Goal: Information Seeking & Learning: Find specific fact

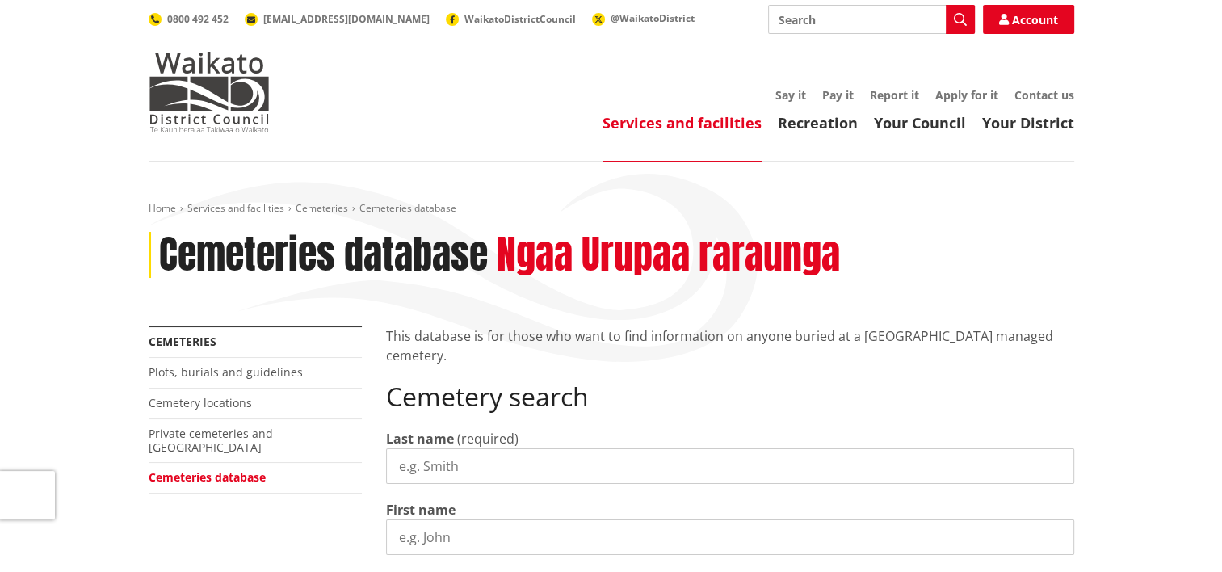
click at [504, 468] on input "Last name" at bounding box center [730, 466] width 688 height 36
type input "[PERSON_NAME]"
click at [520, 539] on input "First name" at bounding box center [730, 537] width 688 height 36
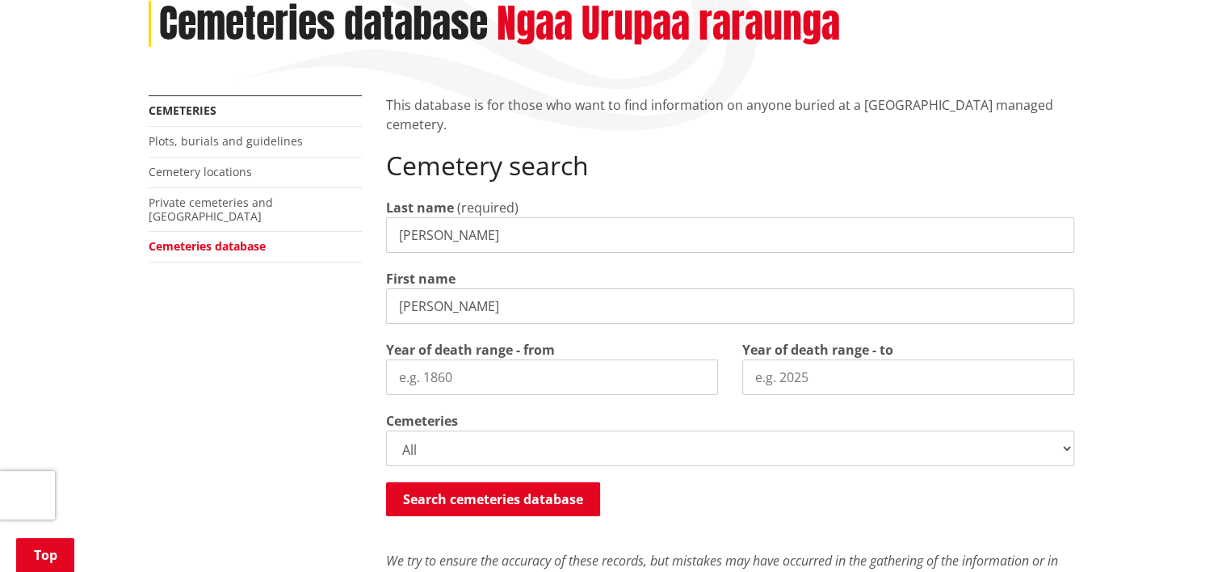
scroll to position [404, 0]
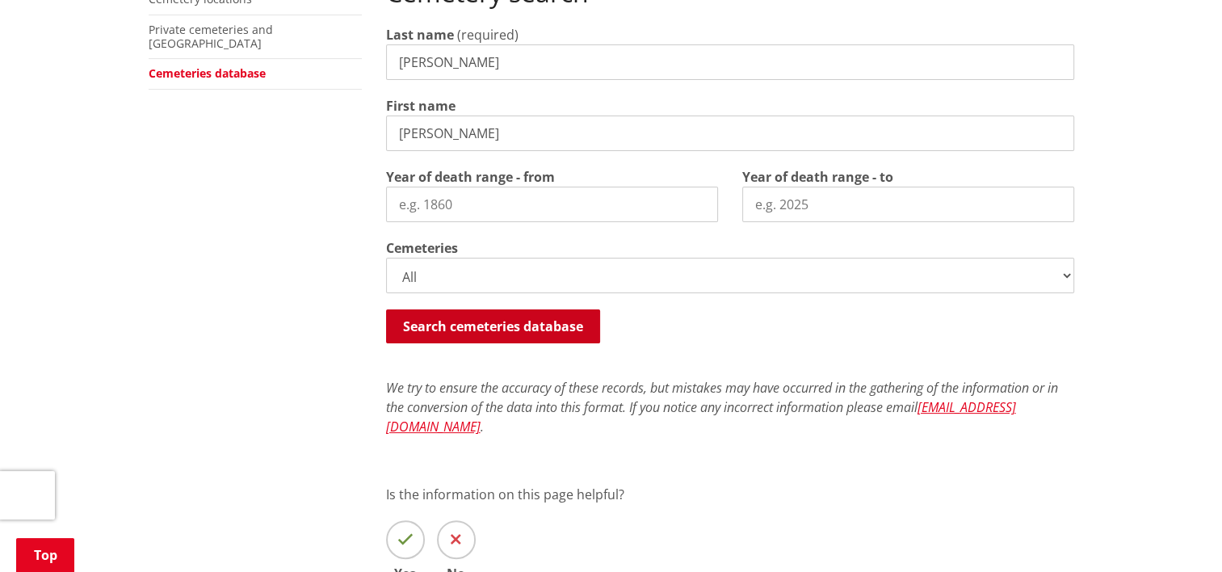
click at [527, 337] on button "Search cemeteries database" at bounding box center [493, 326] width 214 height 34
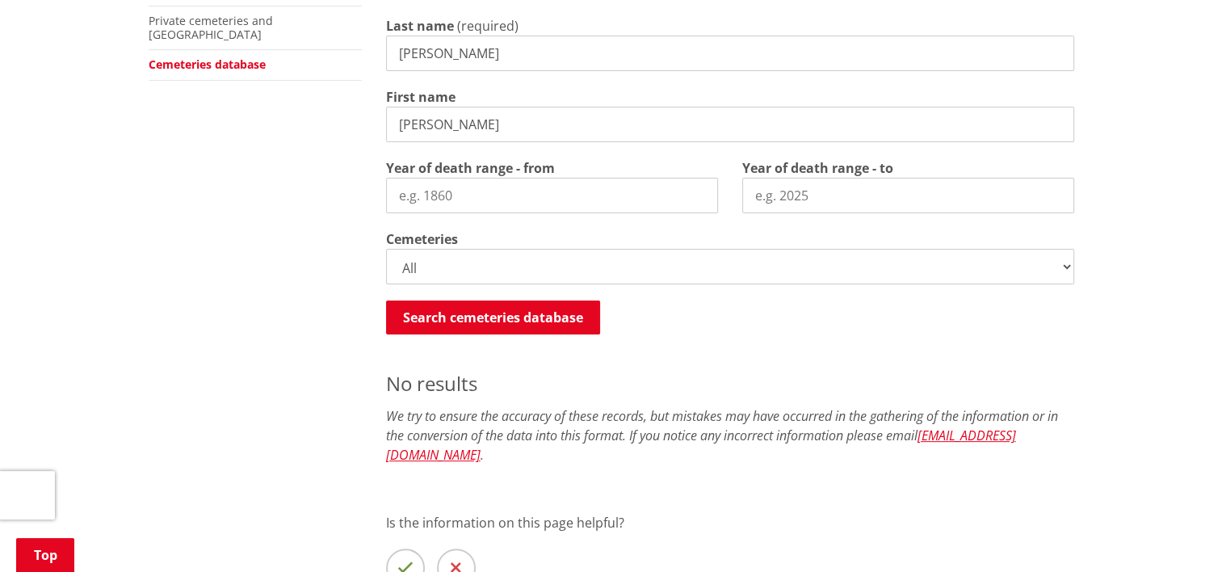
scroll to position [377, 0]
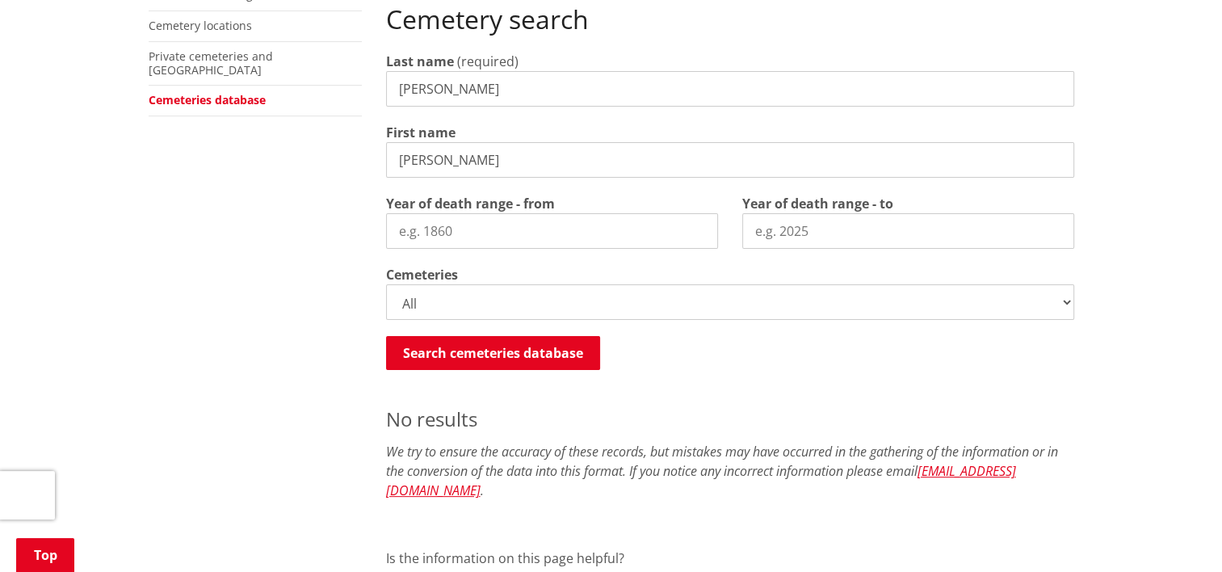
click at [498, 152] on input "marilyn" at bounding box center [730, 160] width 688 height 36
type input "m"
click at [500, 353] on button "Search cemeteries database" at bounding box center [493, 353] width 214 height 34
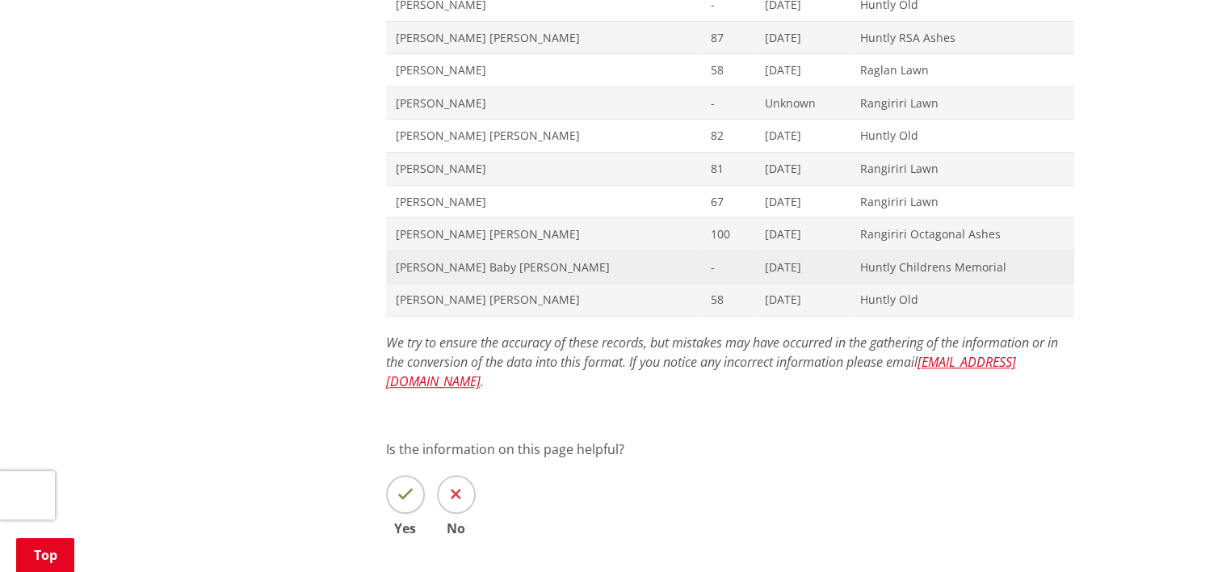
scroll to position [861, 0]
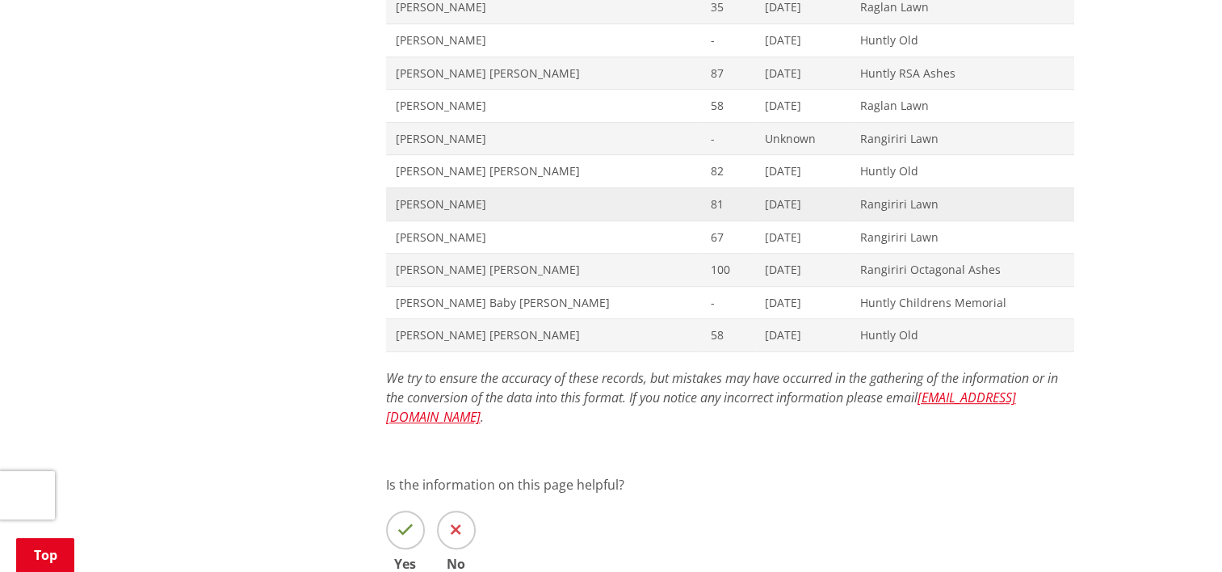
click at [455, 203] on span "Maureen Elsie Evans" at bounding box center [543, 204] width 295 height 16
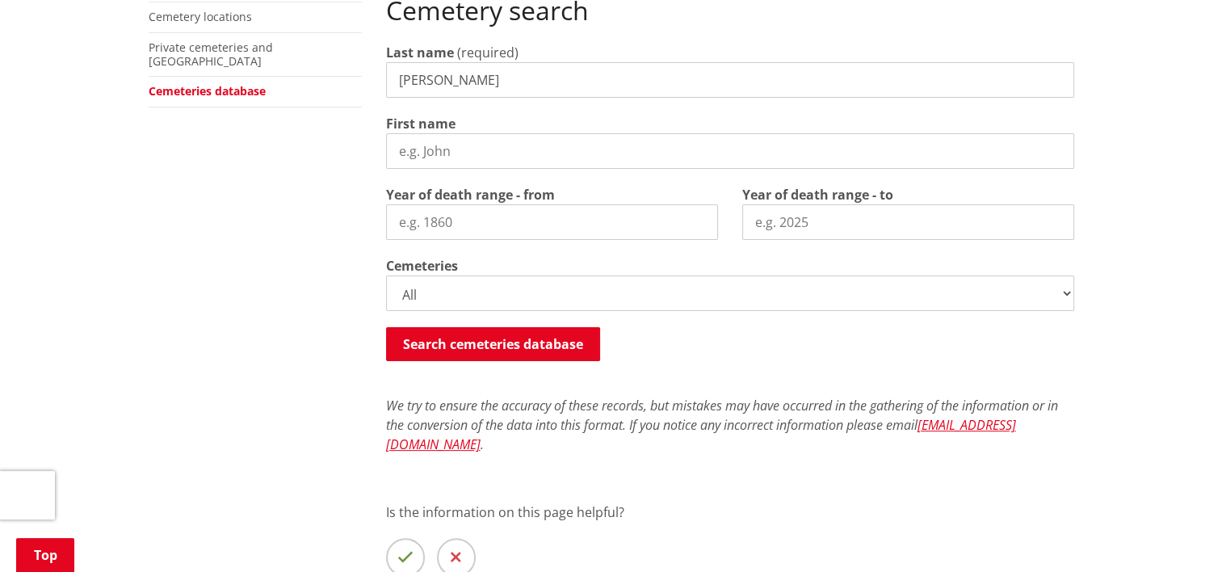
scroll to position [377, 0]
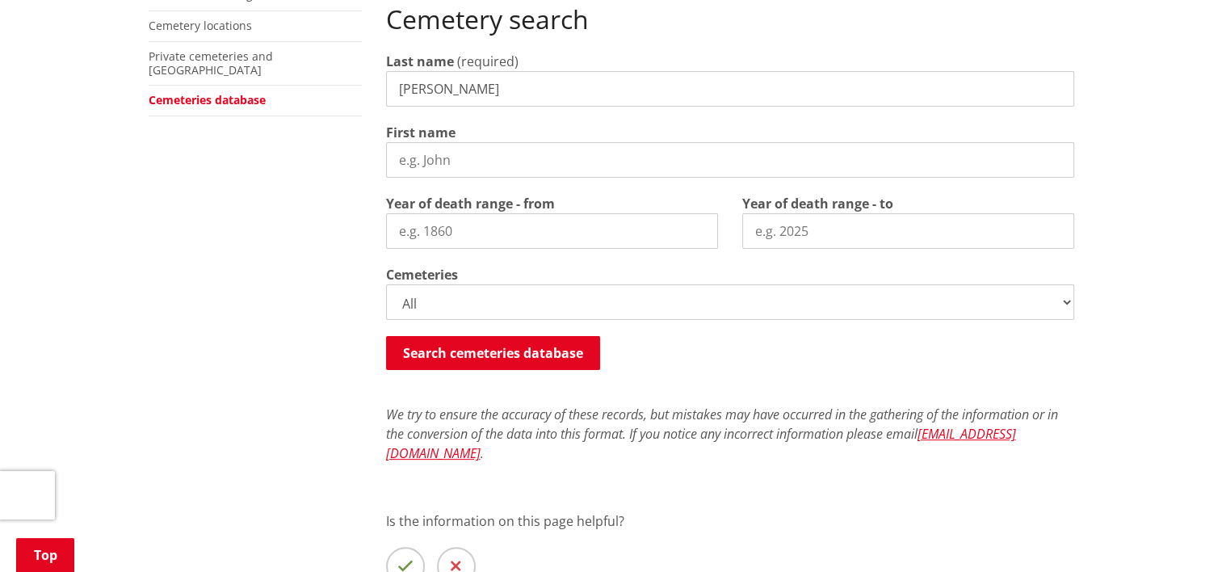
click at [1068, 304] on select "All Gordonton Ashes Memorial Berm Gordonton Lawn Gordonton Octagonal Ashes Gord…" at bounding box center [730, 302] width 688 height 36
click at [420, 302] on select "All Gordonton Ashes Memorial Berm Gordonton Lawn Gordonton Octagonal Ashes Gord…" at bounding box center [730, 302] width 688 height 36
click at [448, 344] on button "Search cemeteries database" at bounding box center [493, 353] width 214 height 34
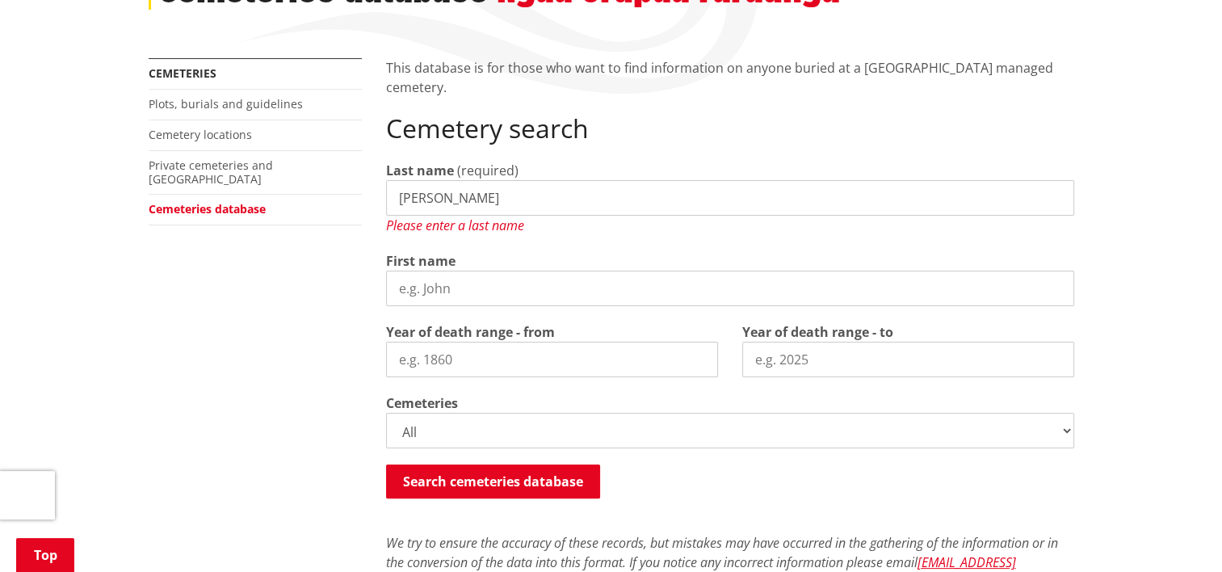
scroll to position [187, 0]
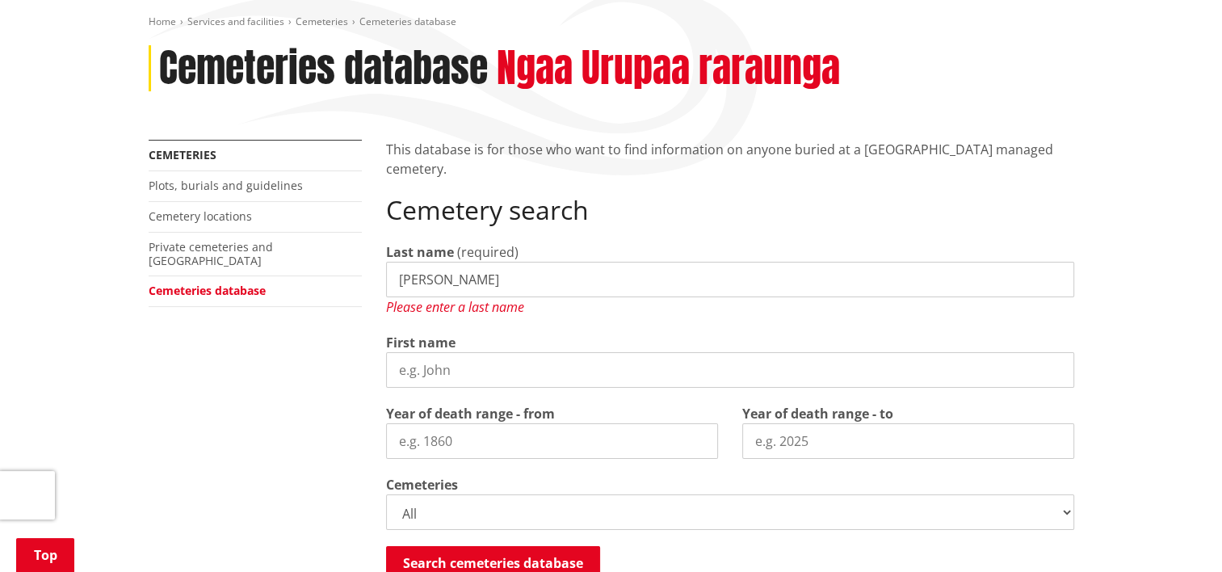
click at [492, 279] on input "evans" at bounding box center [730, 280] width 688 height 36
click at [501, 558] on button "Search cemeteries database" at bounding box center [493, 563] width 214 height 34
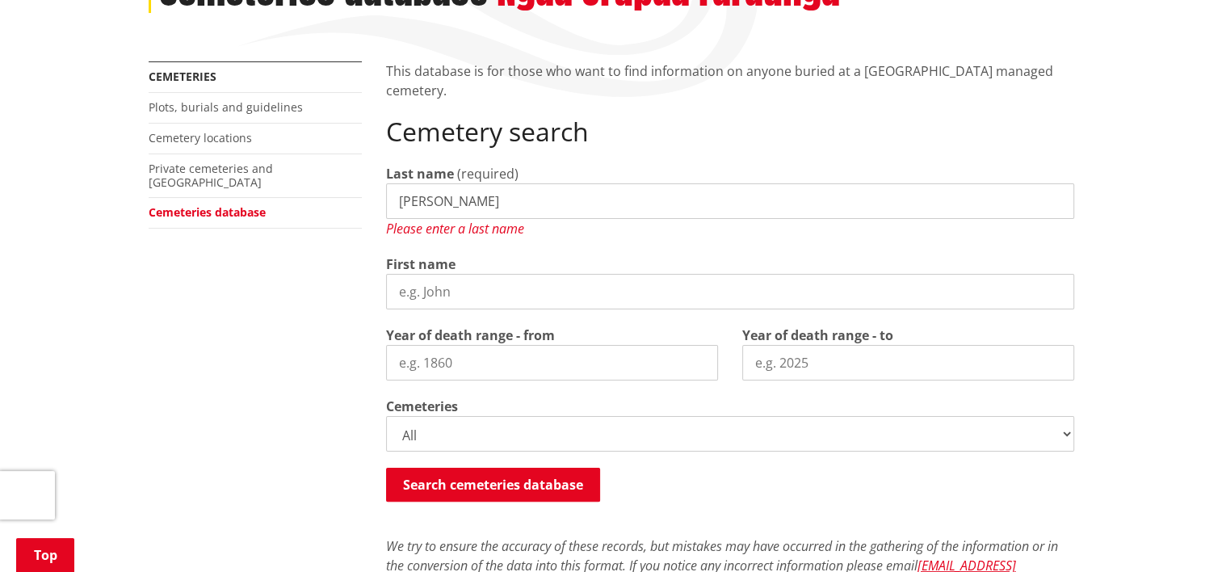
scroll to position [267, 0]
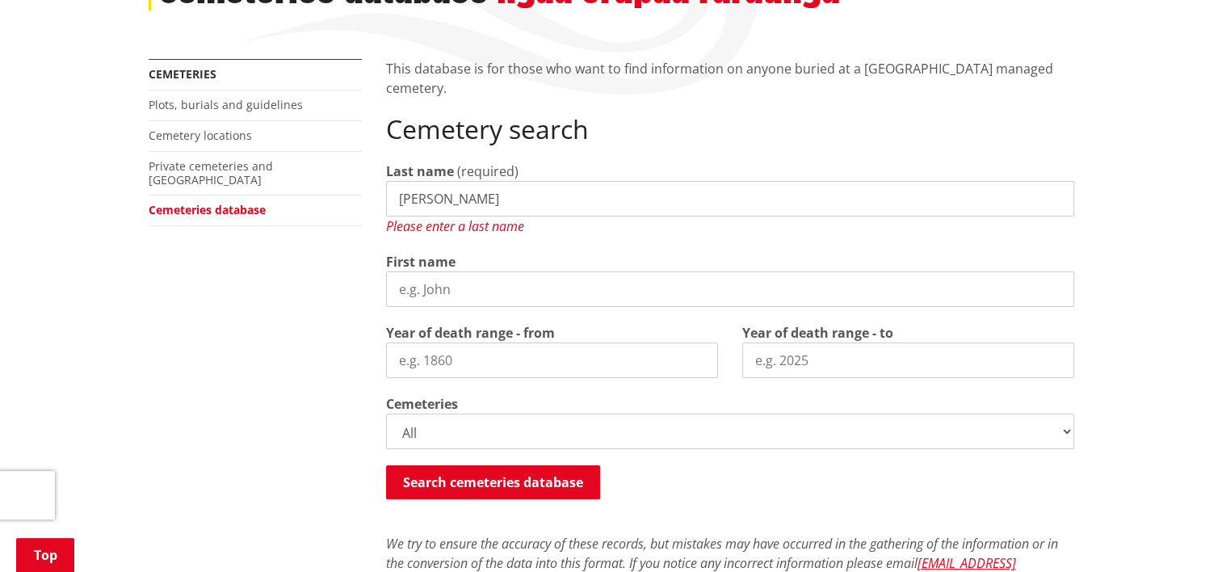
click at [497, 284] on input "First name" at bounding box center [730, 289] width 688 height 36
type input "tony"
click at [504, 194] on input "evans" at bounding box center [730, 199] width 688 height 36
click at [501, 481] on button "Search cemeteries database" at bounding box center [493, 482] width 214 height 34
click at [497, 203] on input "[PERSON_NAME]" at bounding box center [730, 199] width 688 height 36
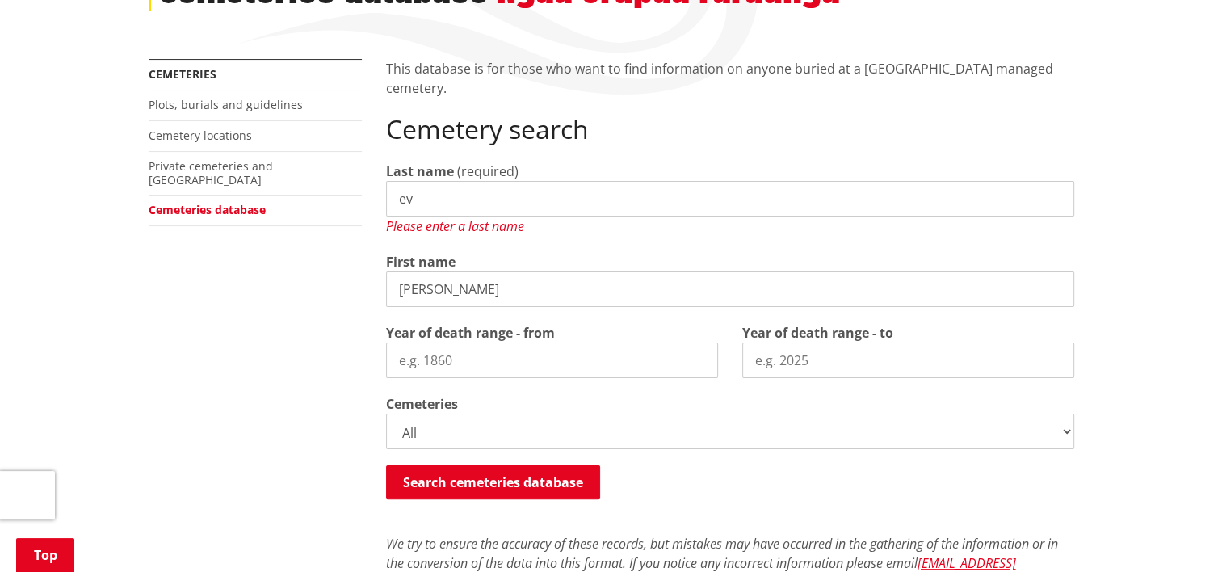
type input "e"
type input "[PERSON_NAME]"
click at [527, 474] on button "Search cemeteries database" at bounding box center [493, 482] width 214 height 34
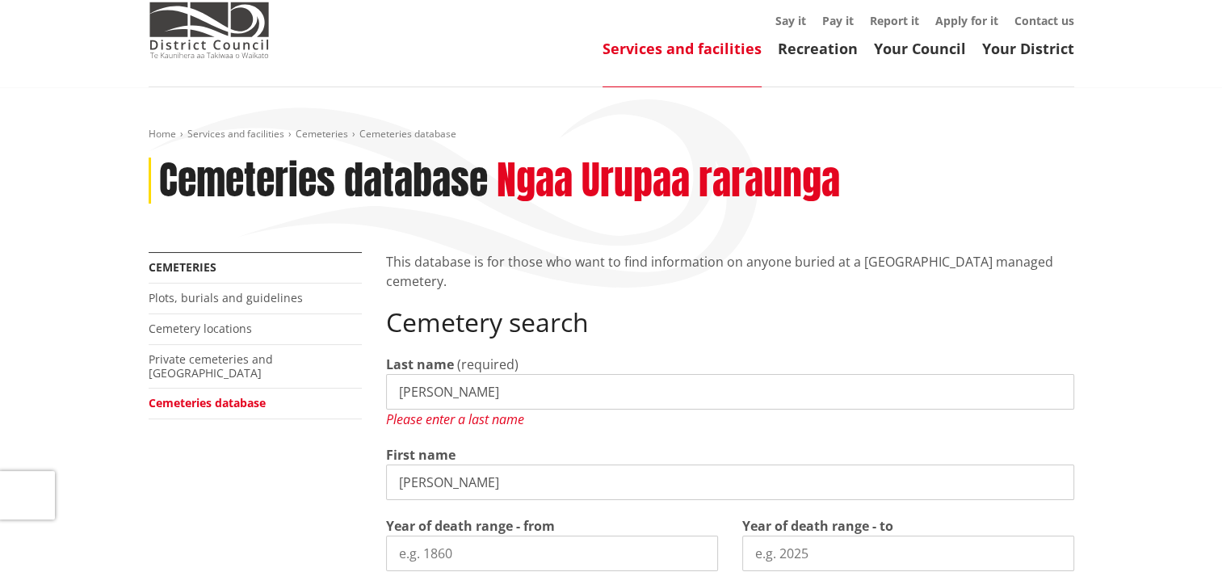
scroll to position [25, 0]
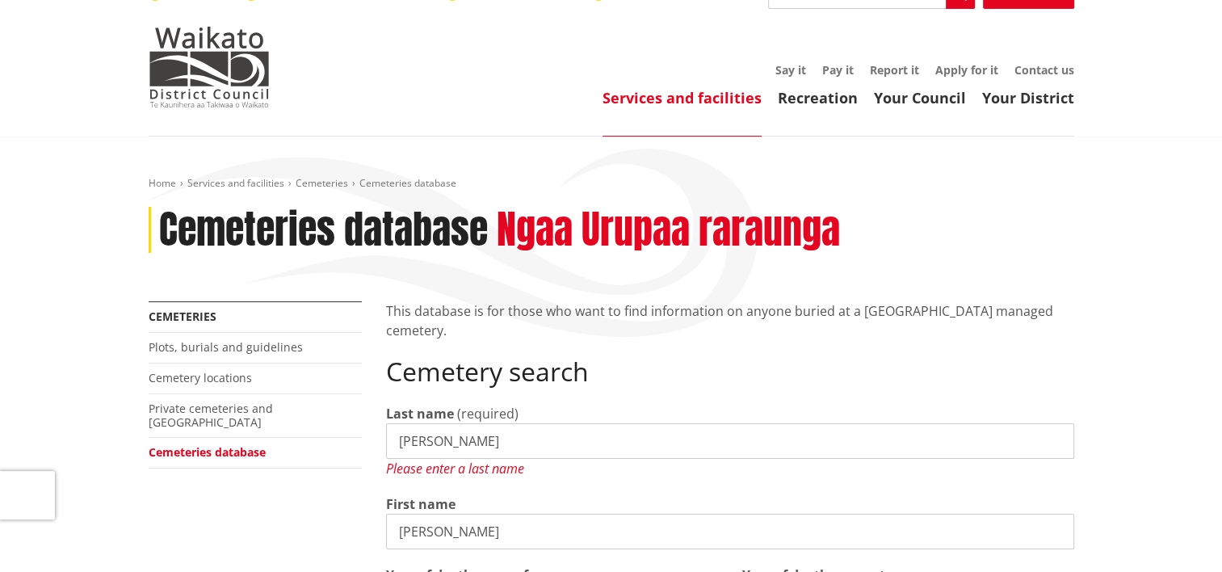
click at [176, 444] on link "Cemeteries database" at bounding box center [207, 451] width 117 height 15
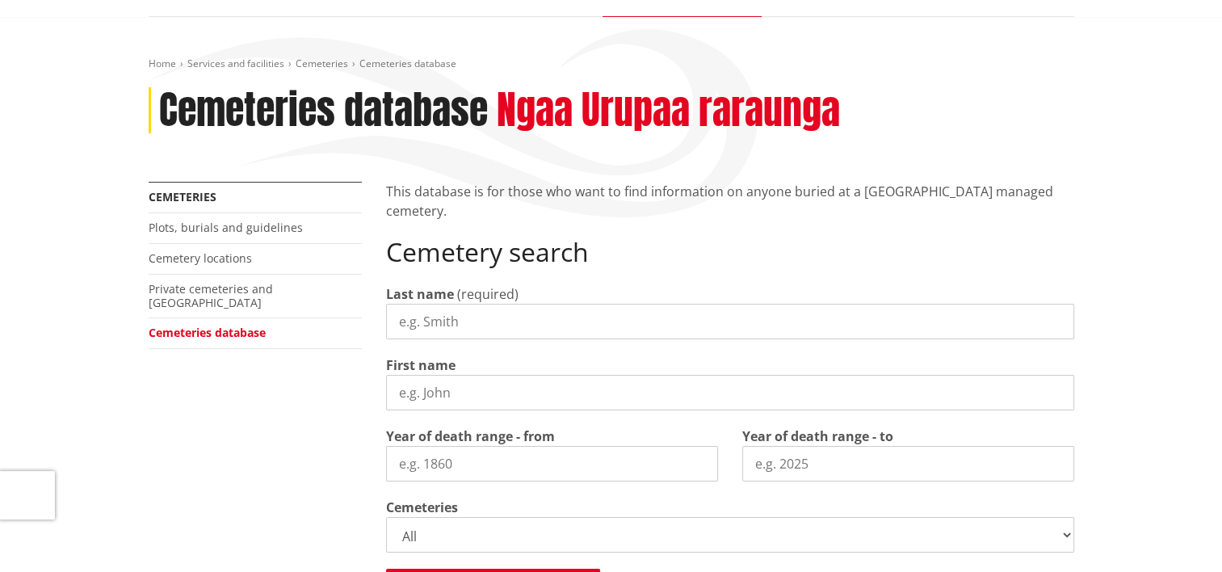
scroll to position [404, 0]
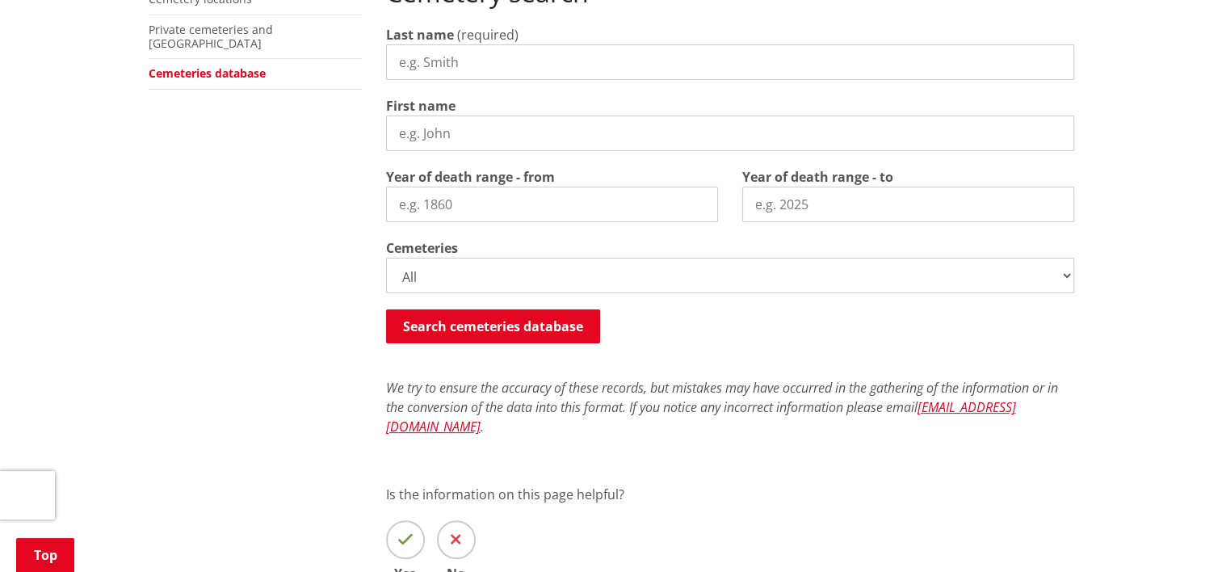
click at [530, 58] on input "Last name" at bounding box center [730, 62] width 688 height 36
type input "[PERSON_NAME]"
click at [477, 316] on button "Search cemeteries database" at bounding box center [493, 326] width 214 height 34
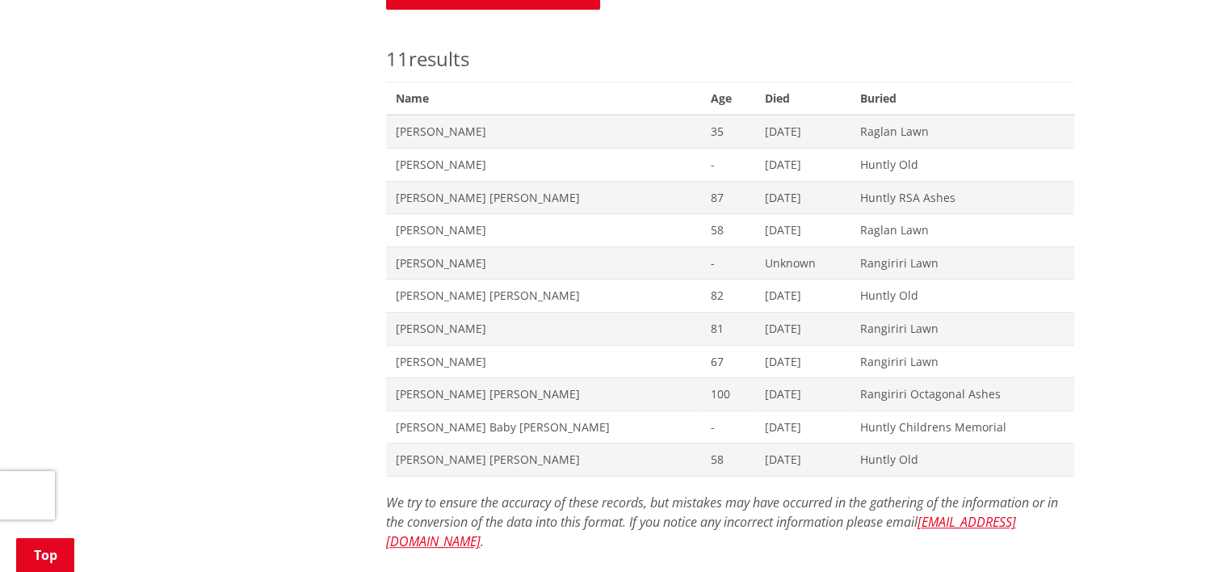
scroll to position [700, 0]
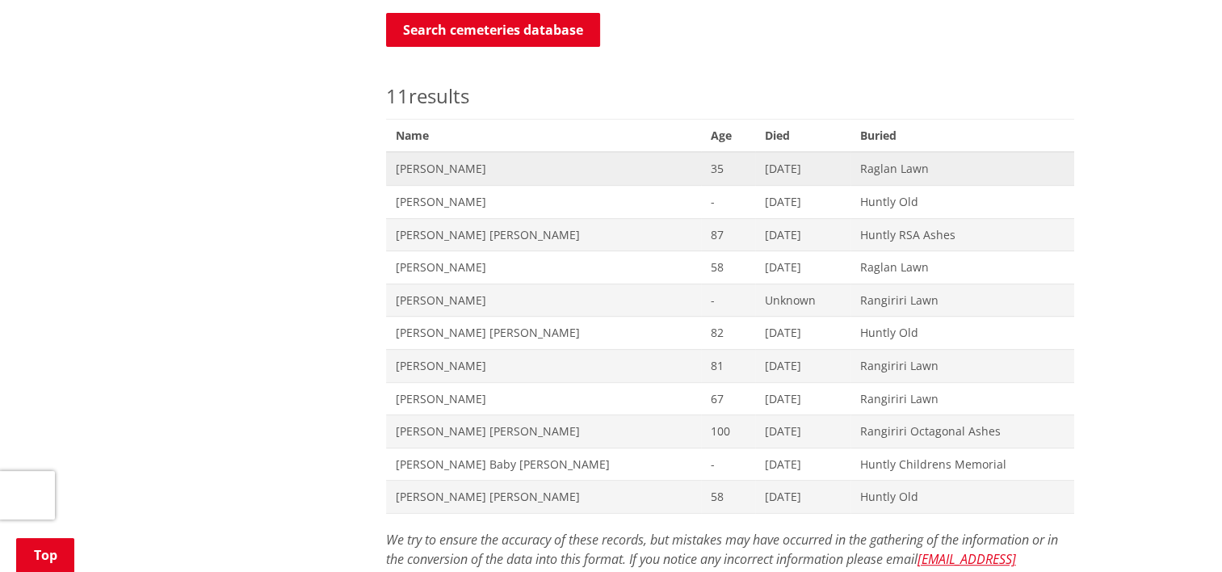
click at [456, 166] on span "Mona Beryl Evans" at bounding box center [543, 169] width 295 height 16
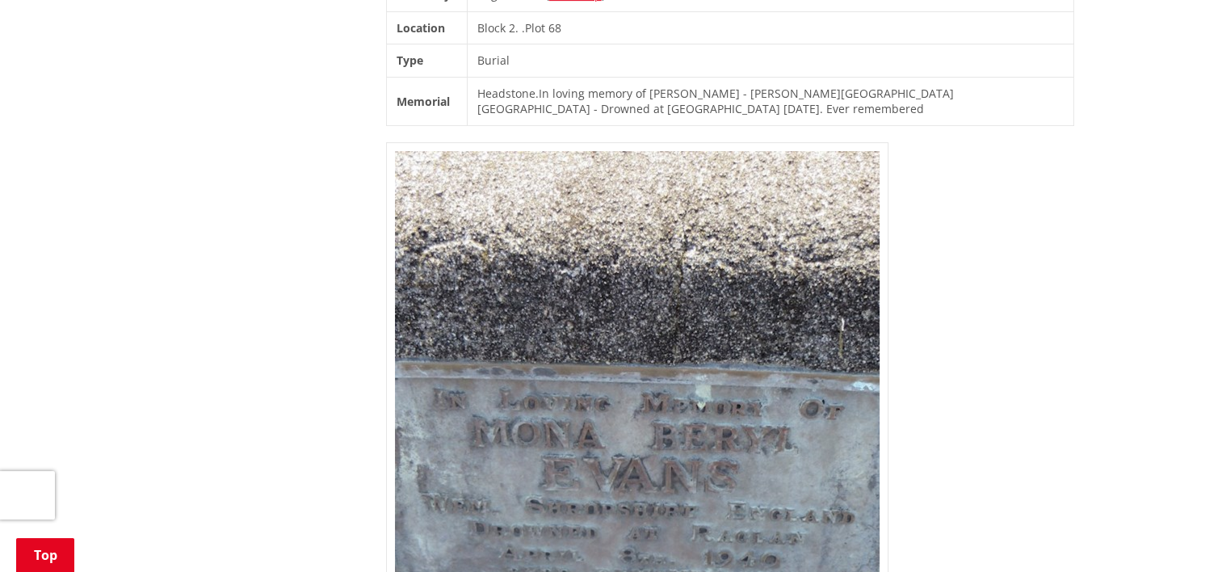
scroll to position [404, 0]
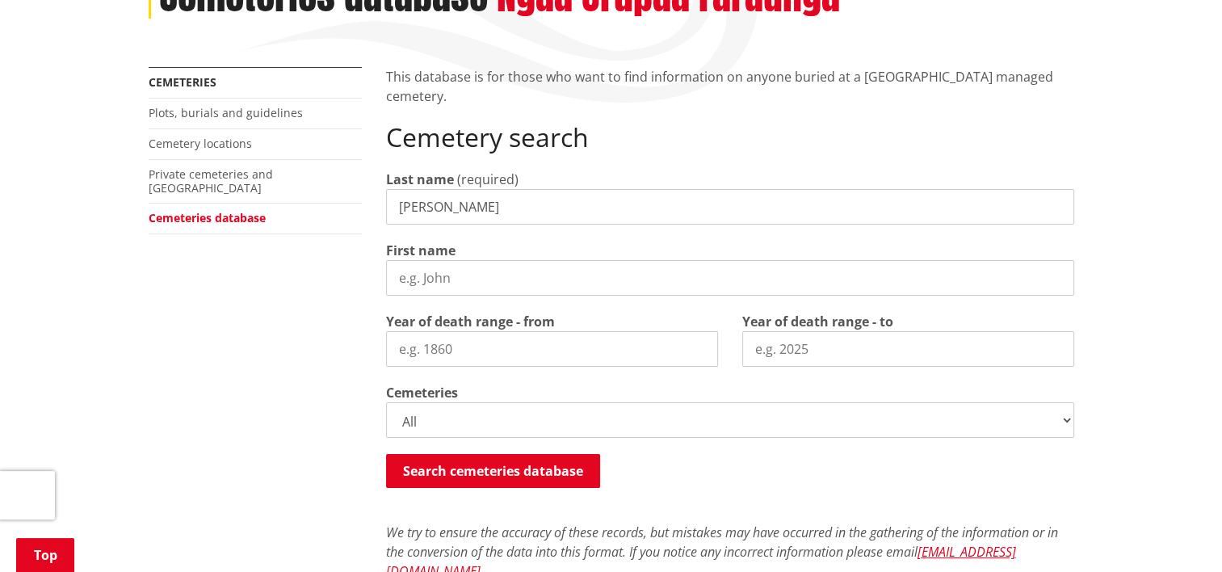
scroll to position [216, 0]
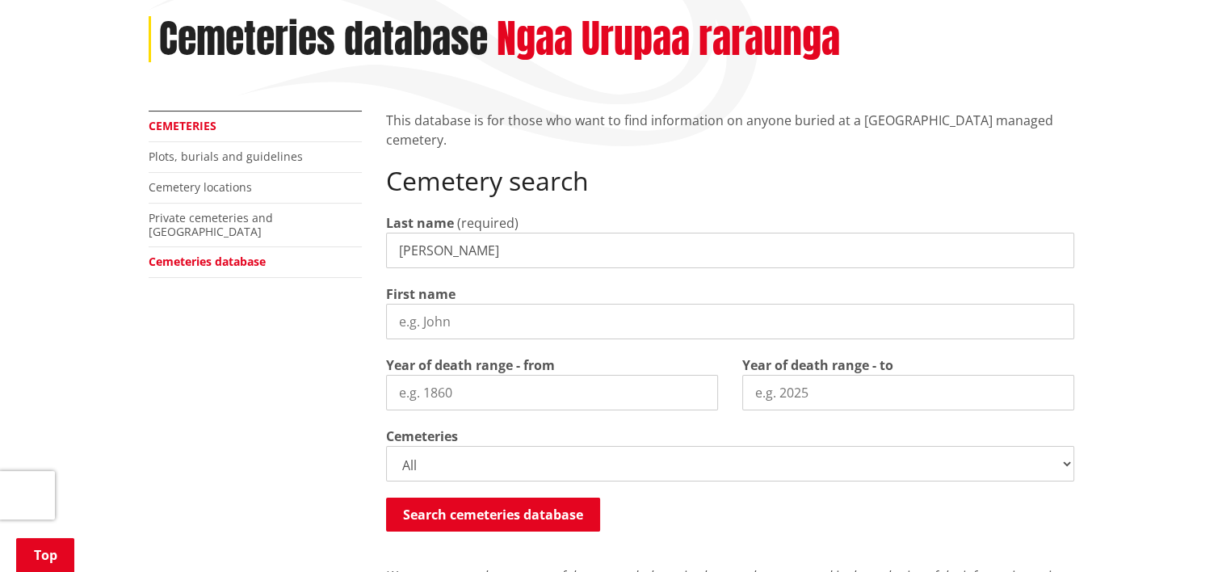
click at [174, 123] on link "Cemeteries" at bounding box center [183, 125] width 68 height 15
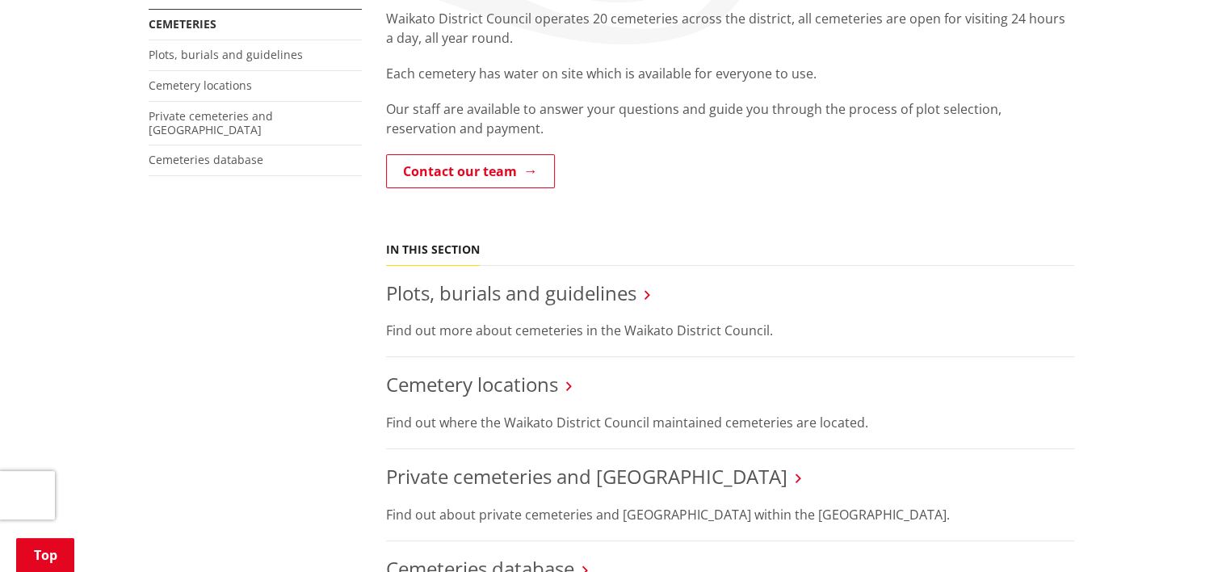
scroll to position [404, 0]
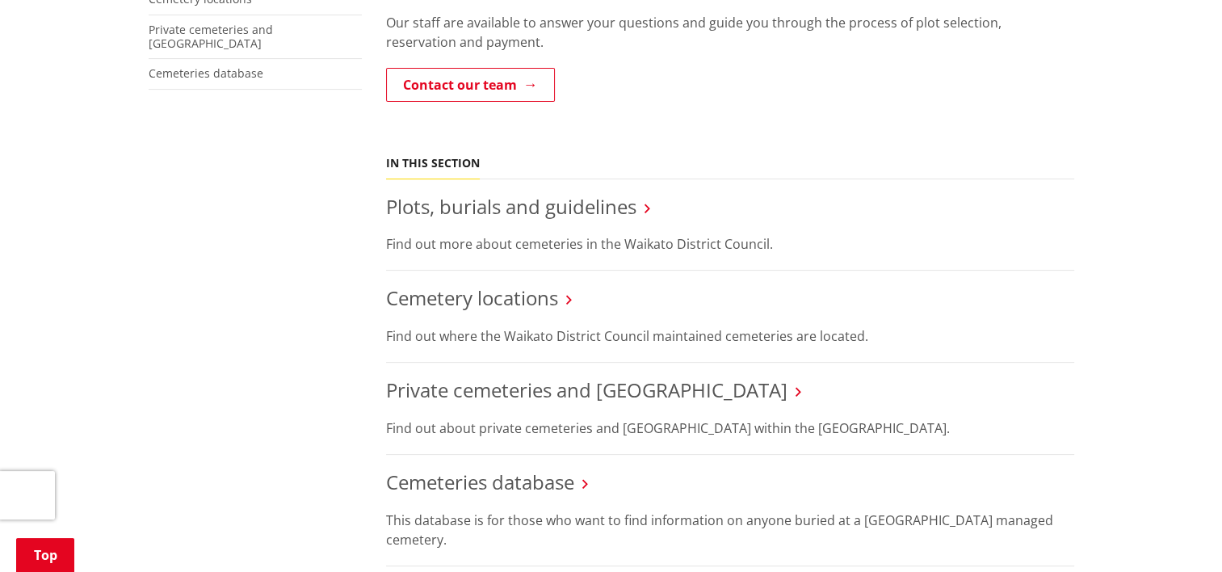
click at [565, 297] on h3 "Cemetery locations" at bounding box center [730, 298] width 688 height 23
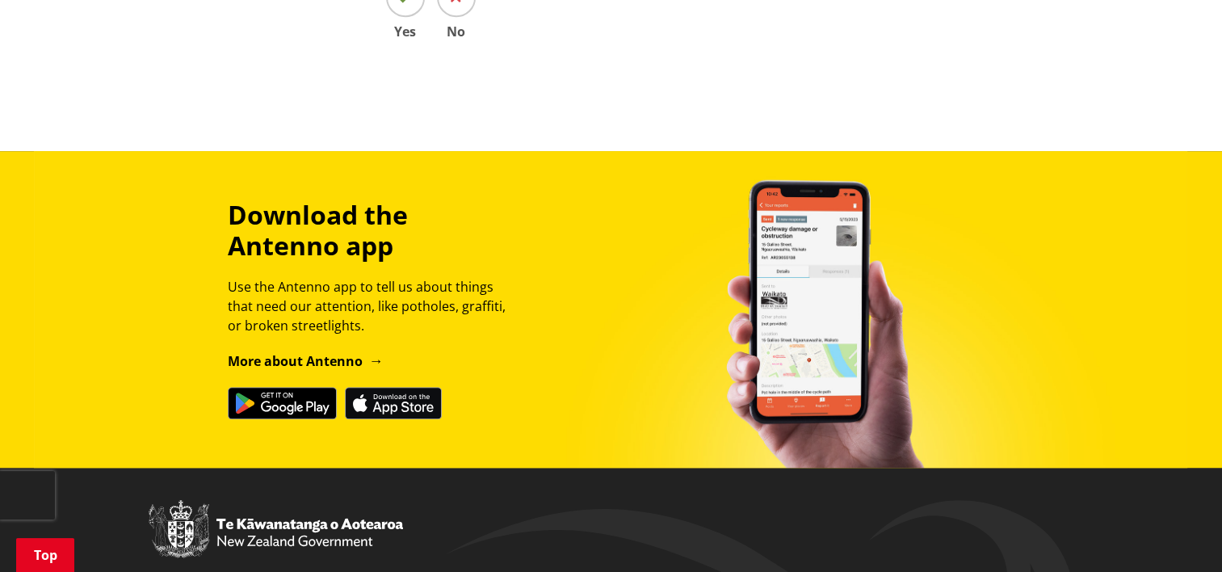
scroll to position [1130, 0]
